Goal: Use online tool/utility: Utilize a website feature to perform a specific function

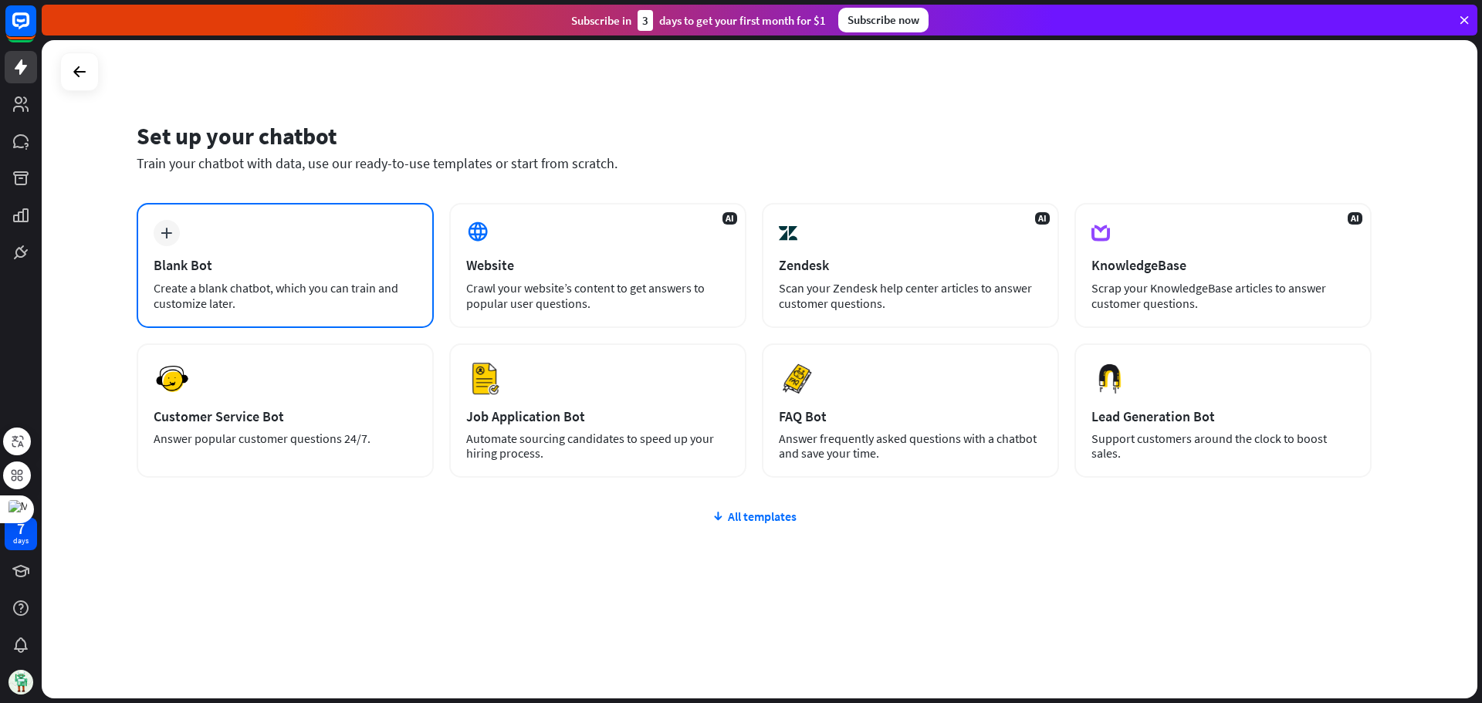
click at [293, 276] on div "plus Blank Bot Create a blank chatbot, which you can train and customize later." at bounding box center [285, 265] width 297 height 125
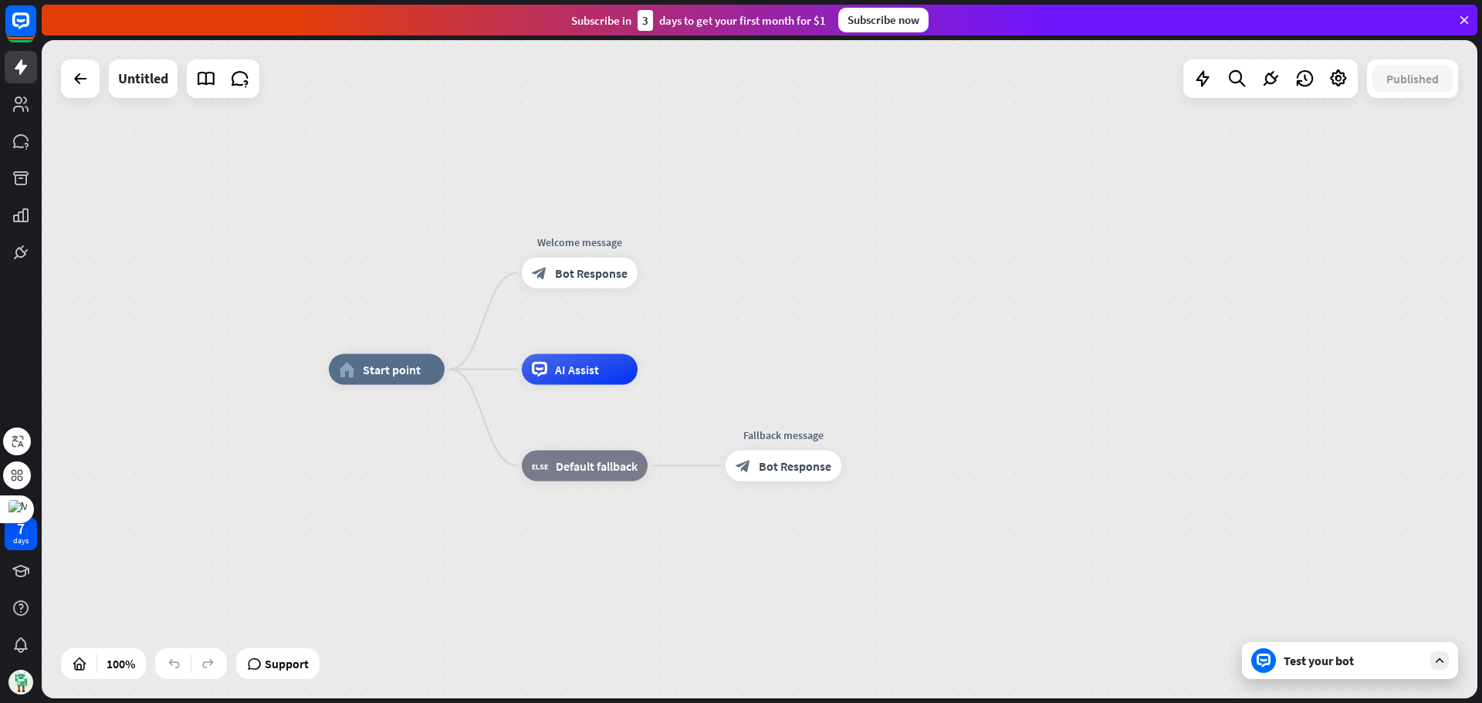
click at [1333, 661] on div "Test your bot" at bounding box center [1352, 660] width 139 height 15
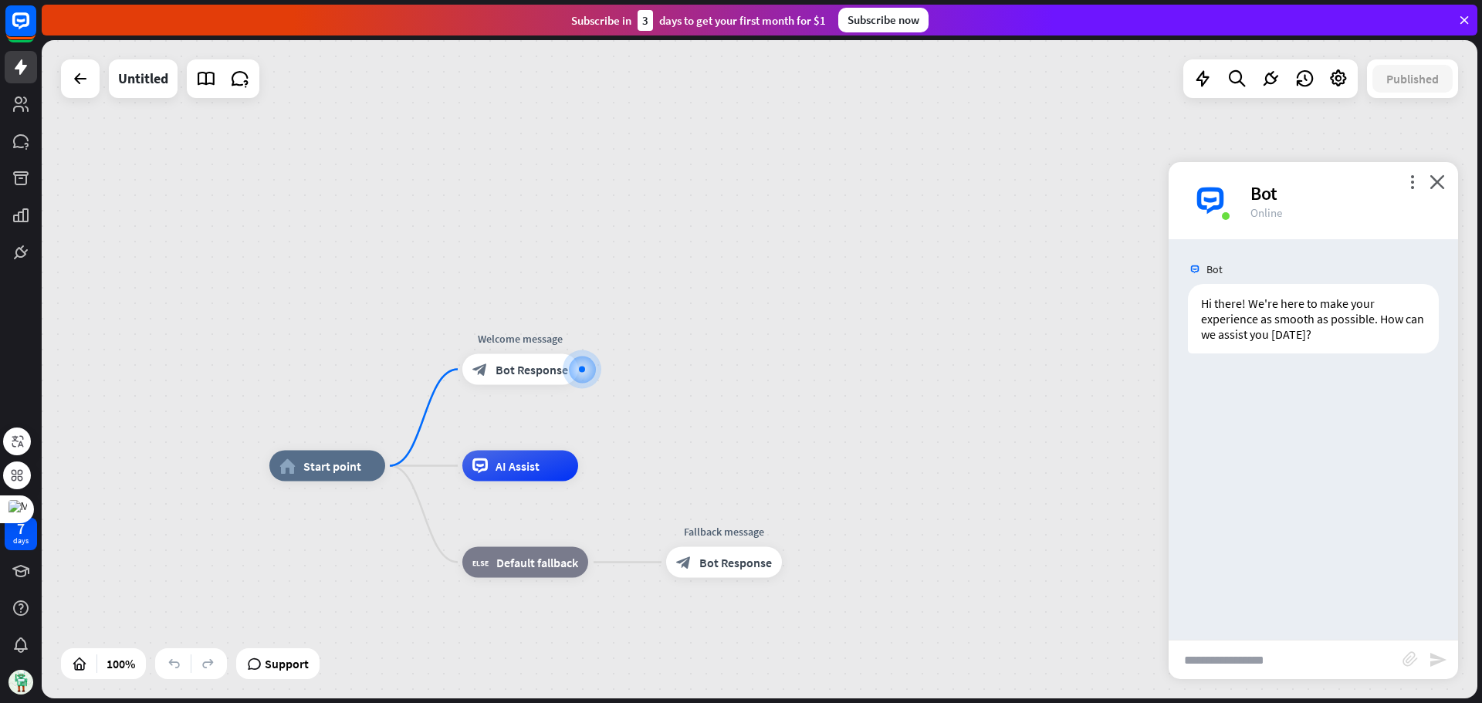
click at [1300, 667] on input "text" at bounding box center [1285, 660] width 234 height 39
type input "***"
click at [1440, 662] on icon "send" at bounding box center [1438, 660] width 19 height 19
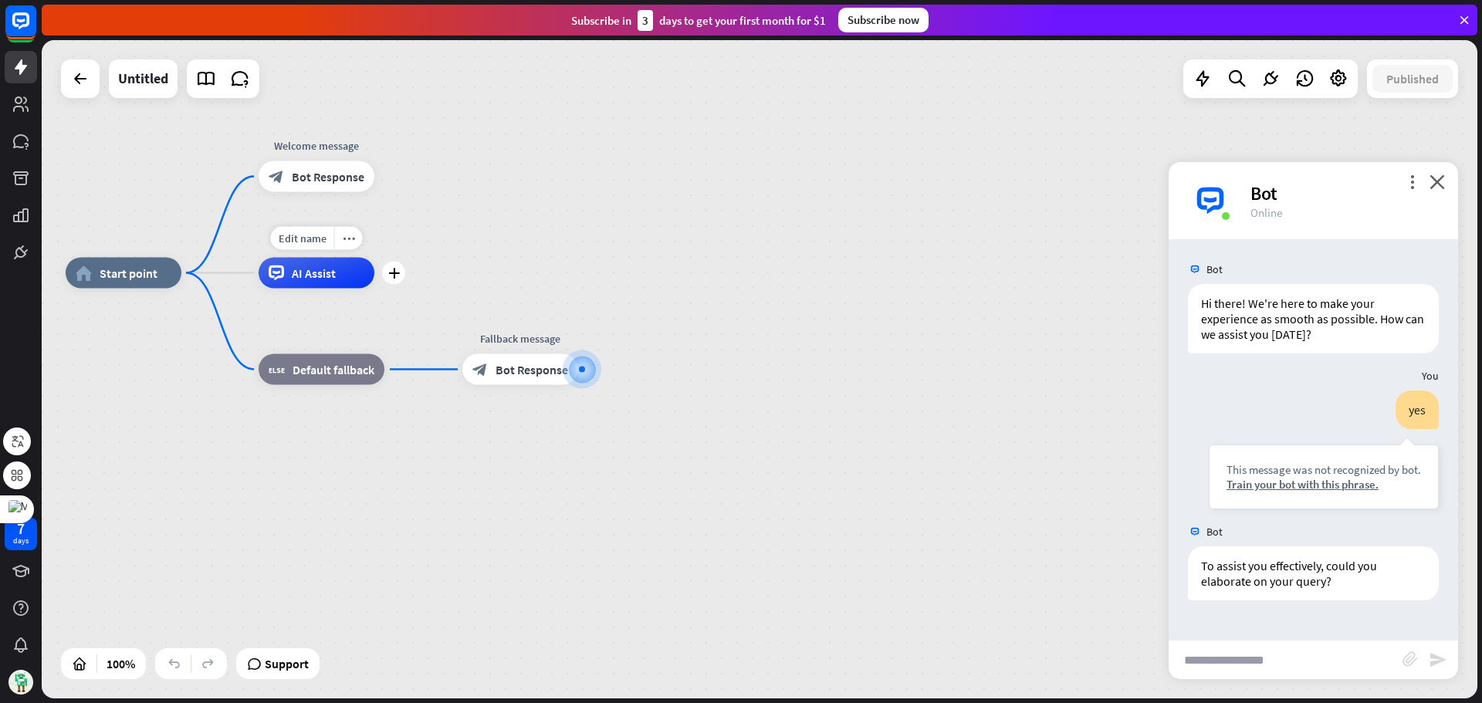
drag, startPoint x: 316, startPoint y: 274, endPoint x: 325, endPoint y: 282, distance: 12.1
click at [325, 282] on div "AI Assist" at bounding box center [317, 273] width 116 height 31
click at [399, 271] on div "plus" at bounding box center [393, 273] width 23 height 23
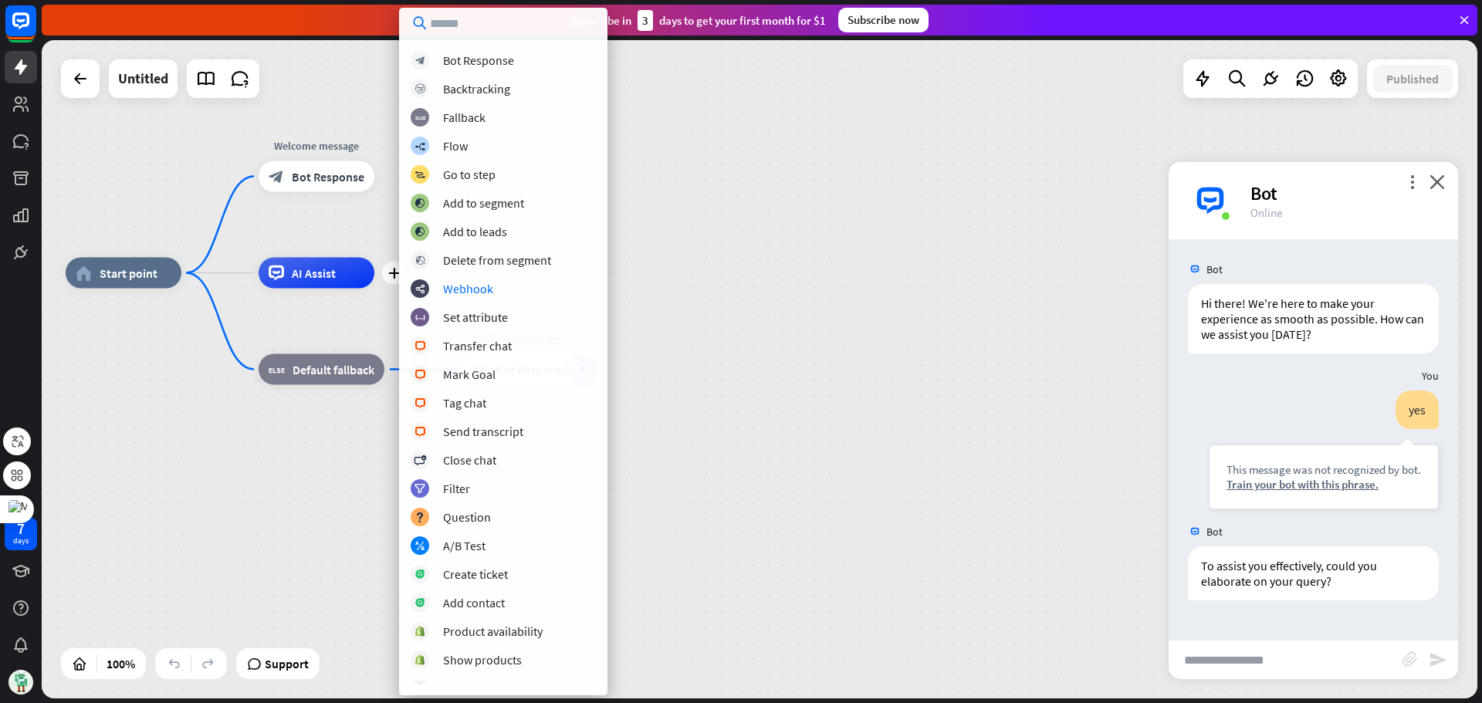
click at [721, 226] on div "home_2 Start point Welcome message block_bot_response Bot Response plus AI Assi…" at bounding box center [759, 369] width 1435 height 658
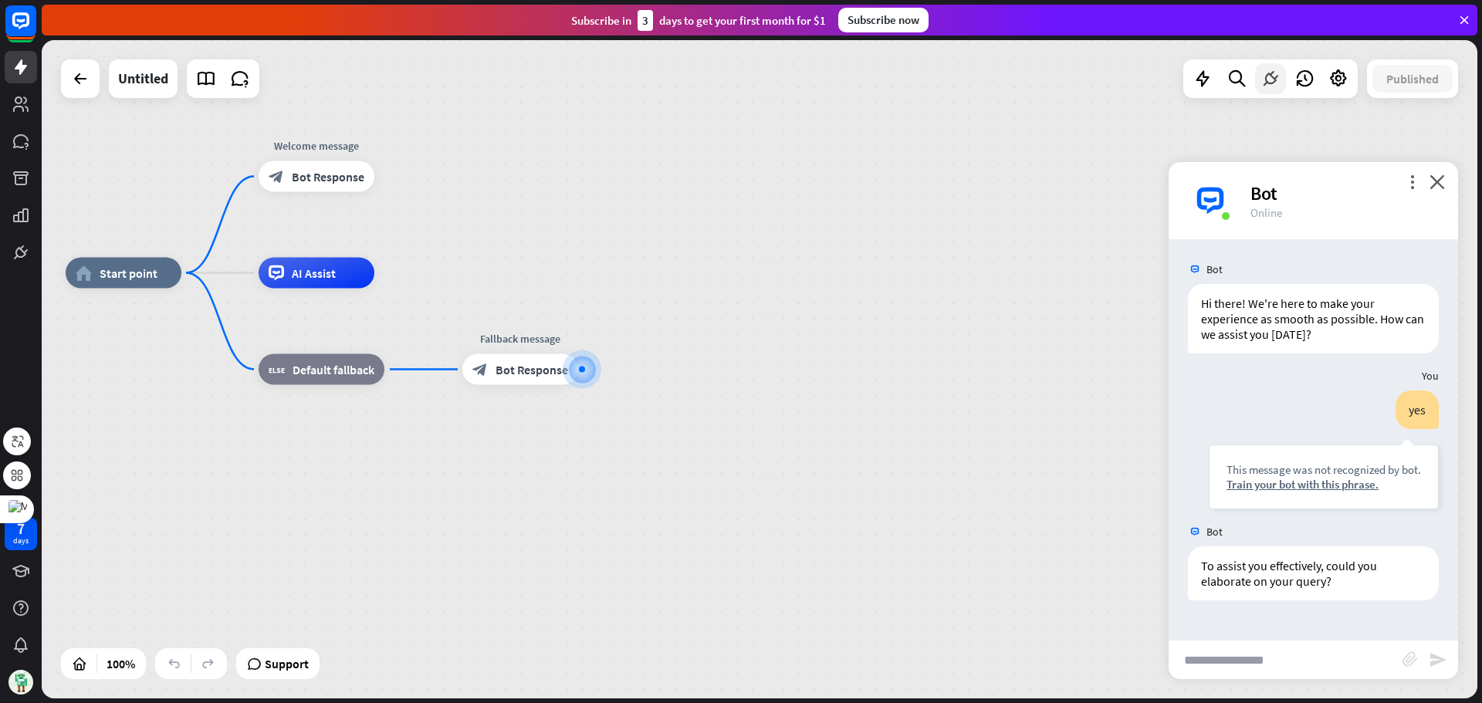
click at [1264, 79] on icon at bounding box center [1270, 79] width 20 height 20
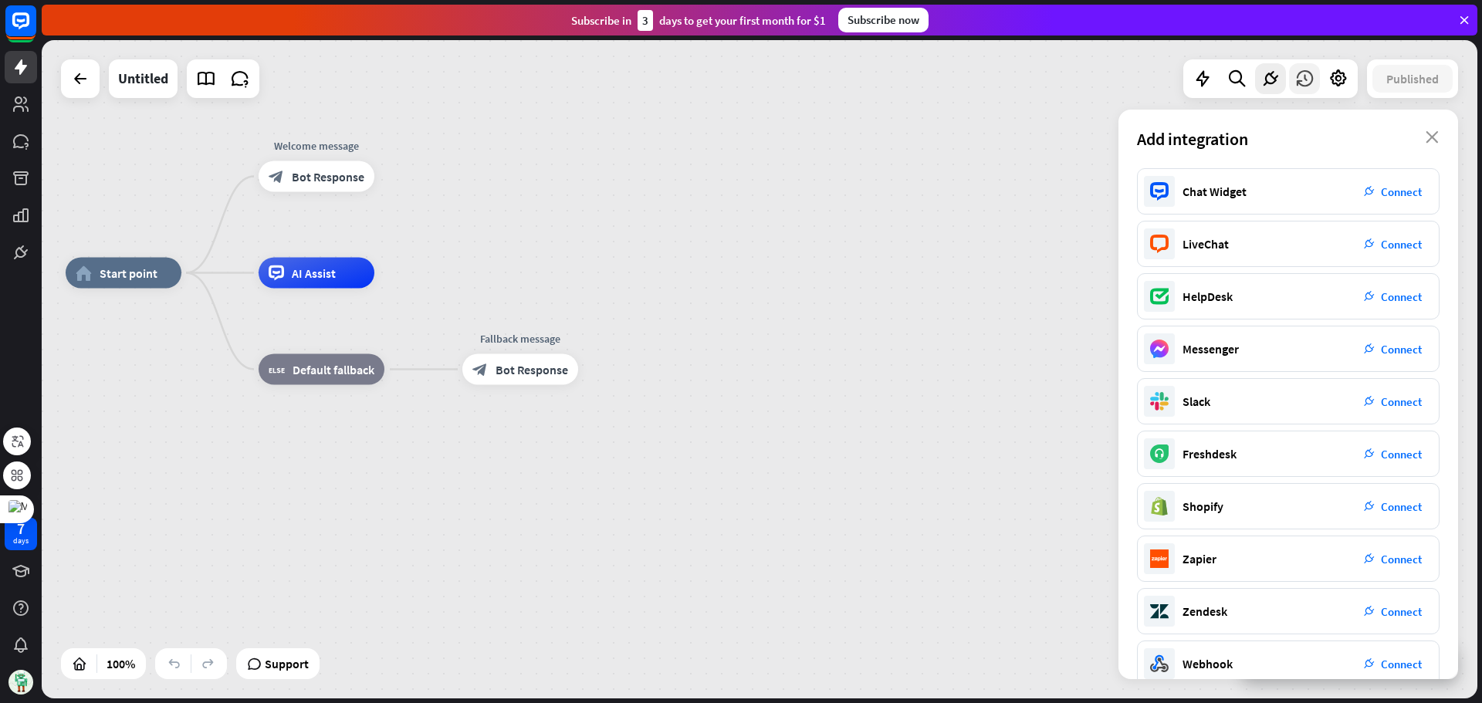
click at [1302, 77] on icon at bounding box center [1304, 79] width 20 height 20
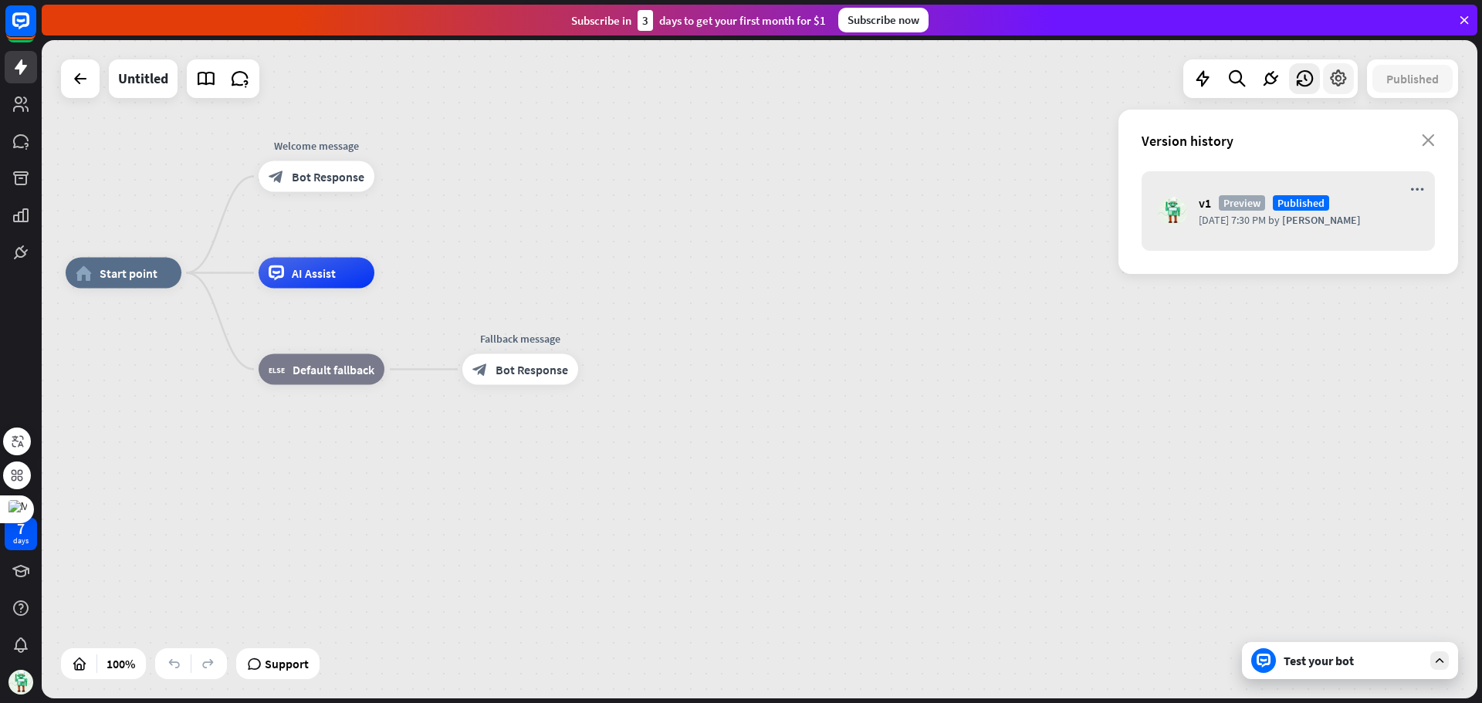
click at [1342, 76] on icon at bounding box center [1338, 79] width 20 height 20
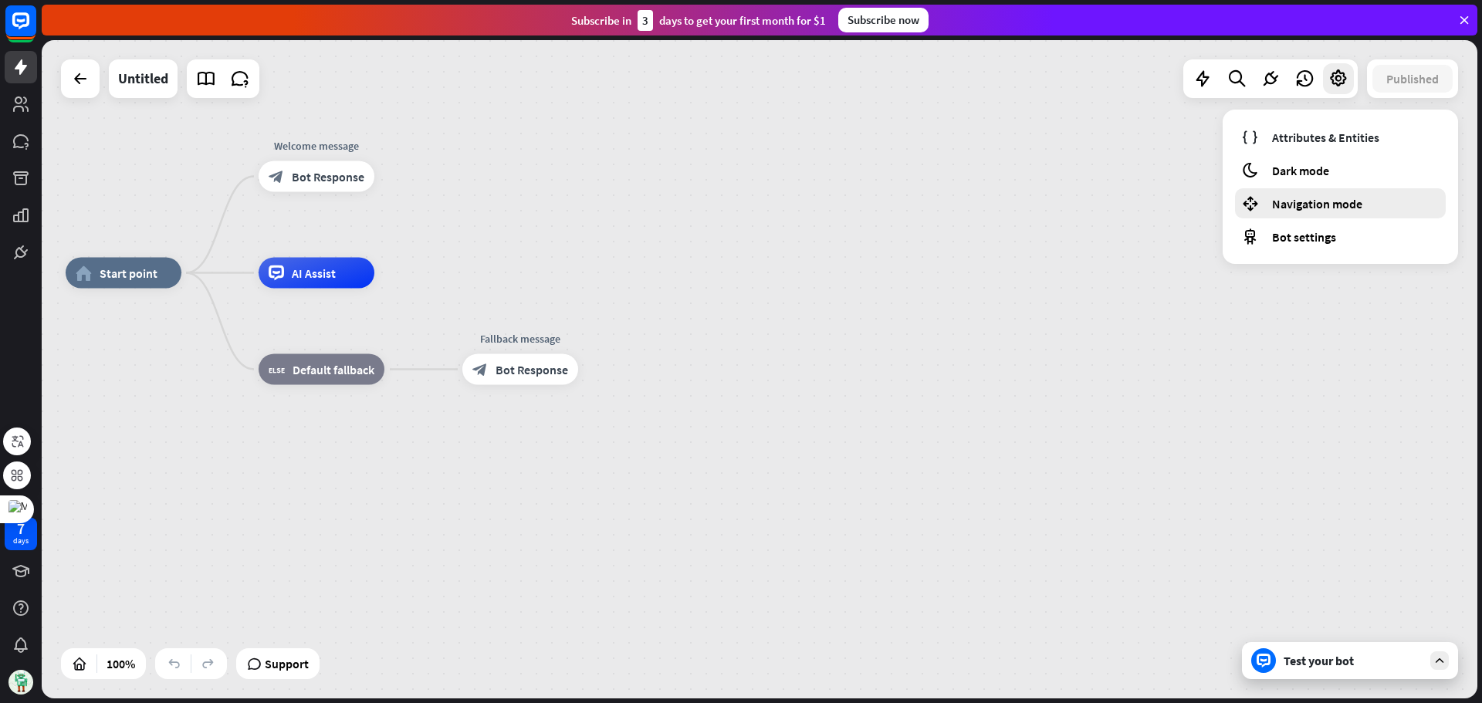
click at [1297, 206] on span "Navigation mode" at bounding box center [1317, 203] width 90 height 15
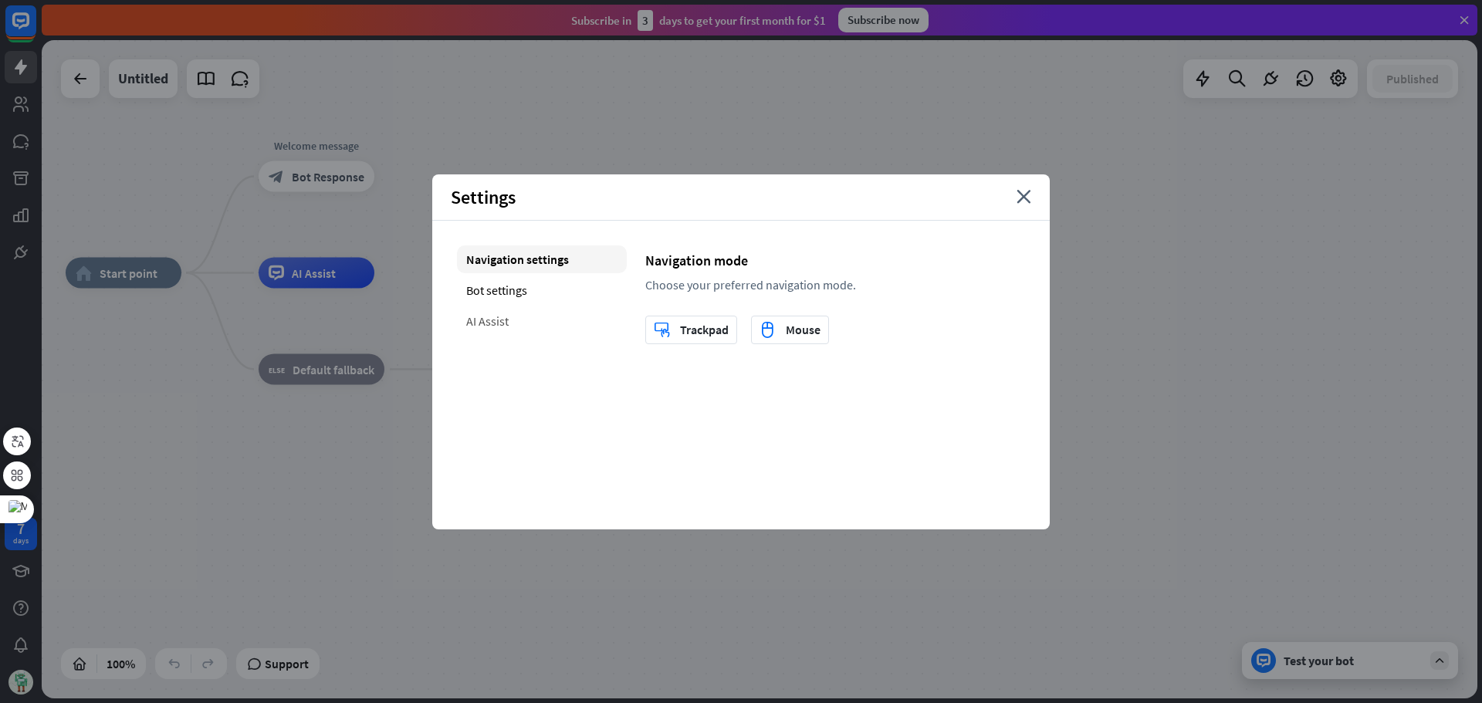
click at [500, 323] on div "AI Assist" at bounding box center [542, 321] width 170 height 28
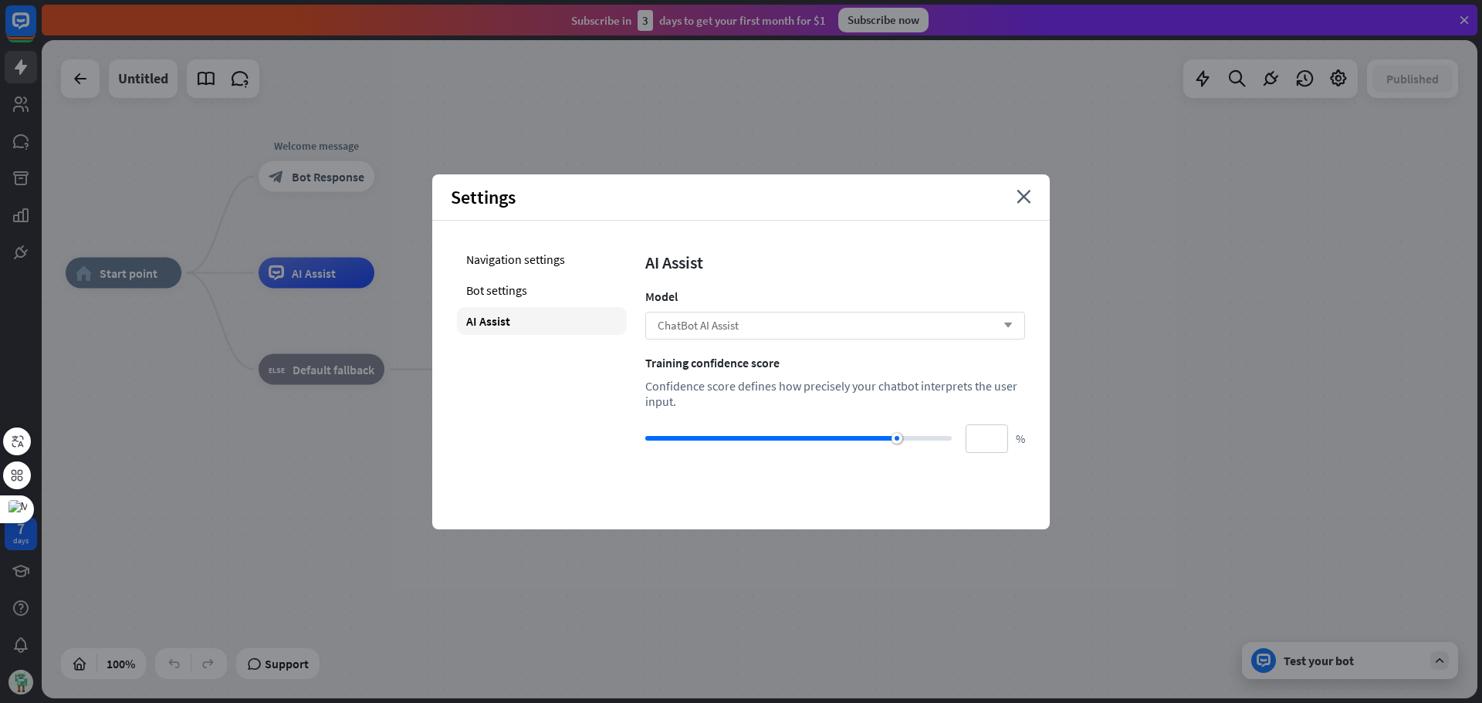
click at [979, 329] on div "ChatBot AI Assist arrow_down" at bounding box center [835, 326] width 380 height 28
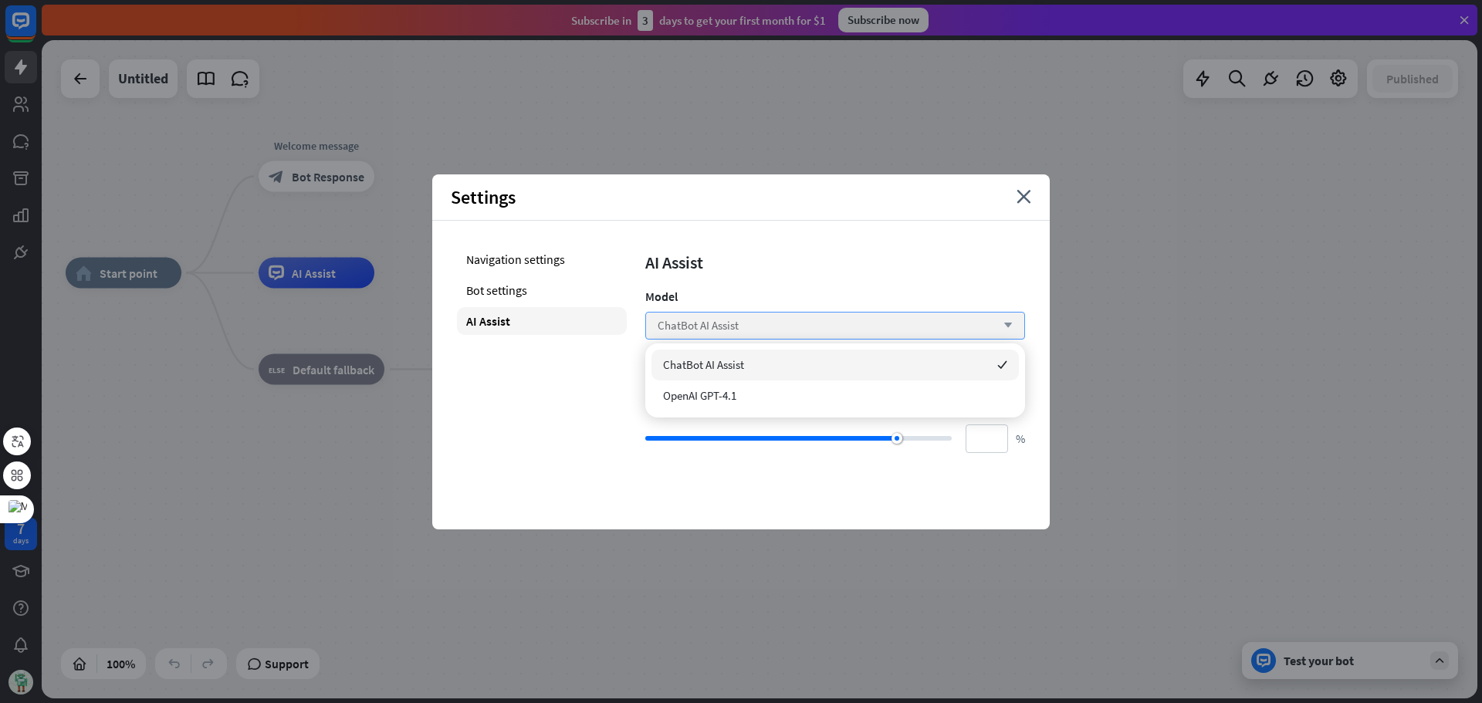
click at [979, 329] on div "ChatBot AI Assist arrow_down" at bounding box center [835, 326] width 380 height 28
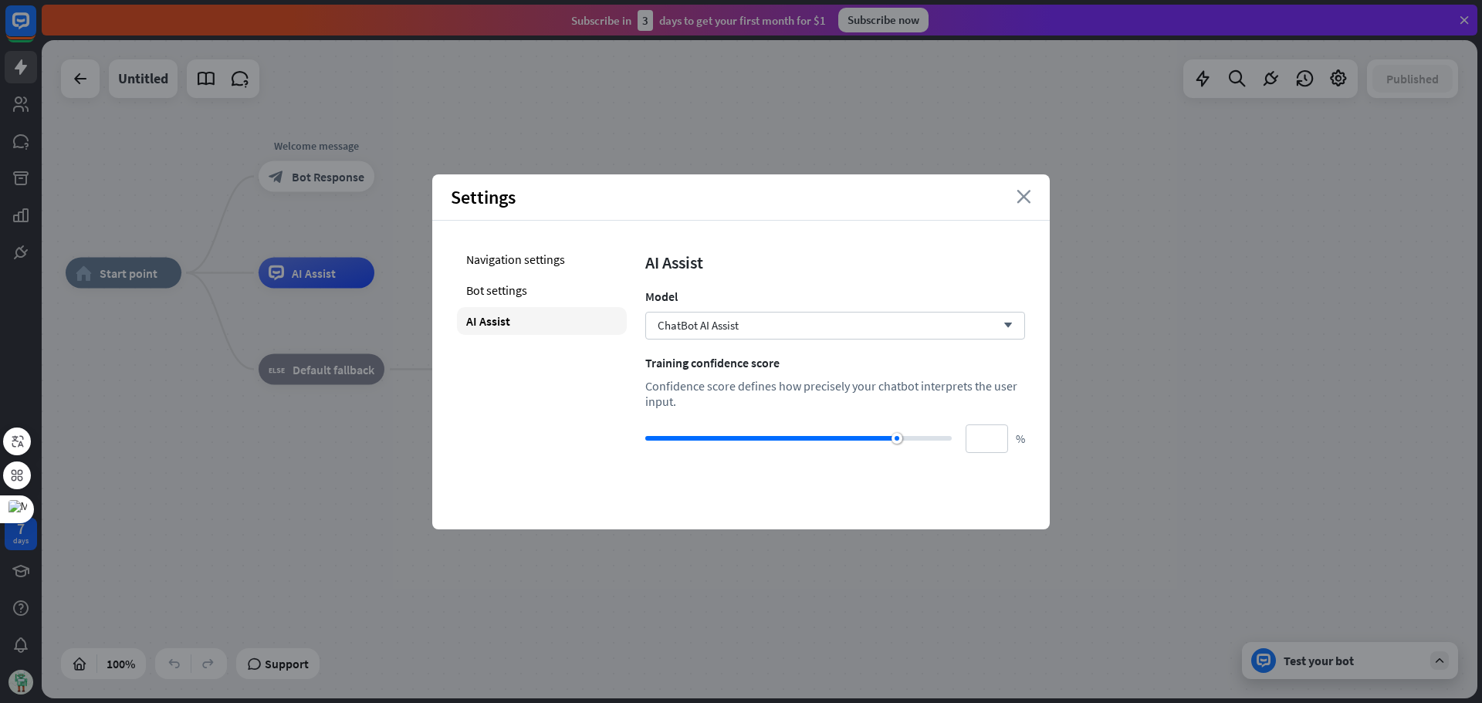
click at [1027, 194] on icon "close" at bounding box center [1023, 197] width 15 height 14
